Goal: Obtain resource: Obtain resource

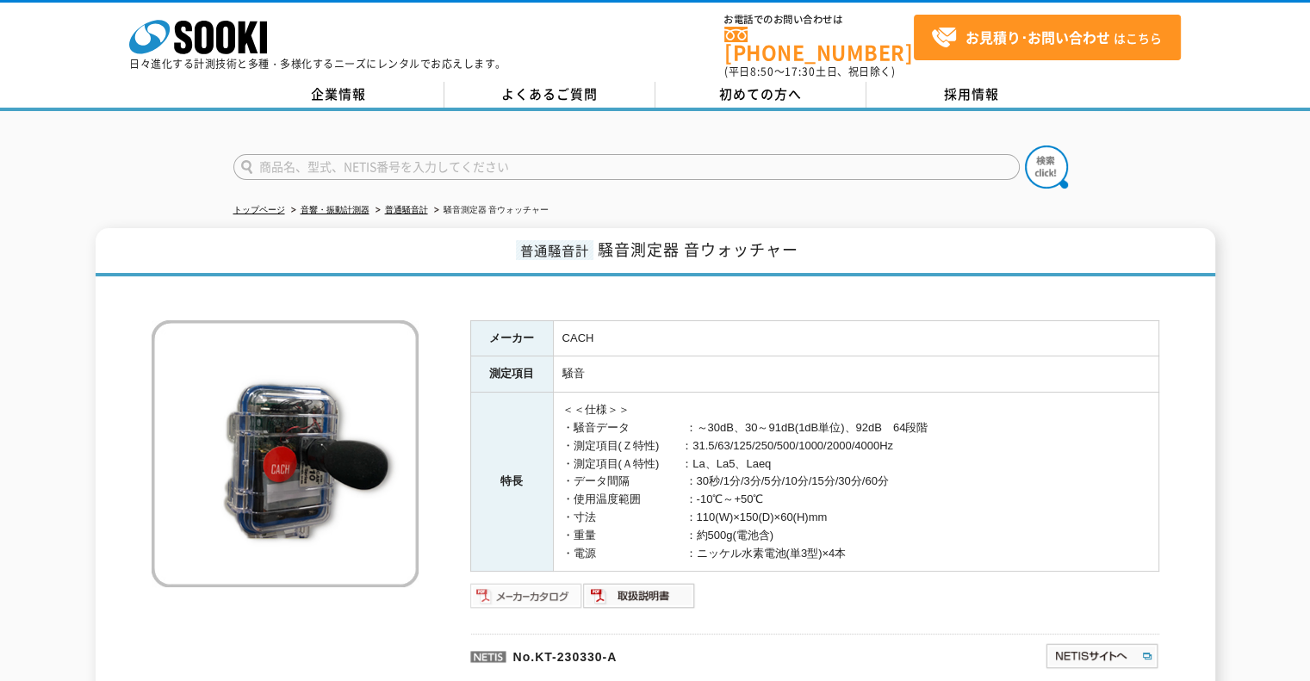
click at [527, 592] on img at bounding box center [526, 596] width 113 height 28
click at [632, 589] on img at bounding box center [639, 596] width 113 height 28
drag, startPoint x: 613, startPoint y: 641, endPoint x: 537, endPoint y: 641, distance: 75.8
click at [537, 641] on p "No.KT-230330-A" at bounding box center [674, 654] width 408 height 41
copy p "KT-230330-A"
